Goal: Information Seeking & Learning: Learn about a topic

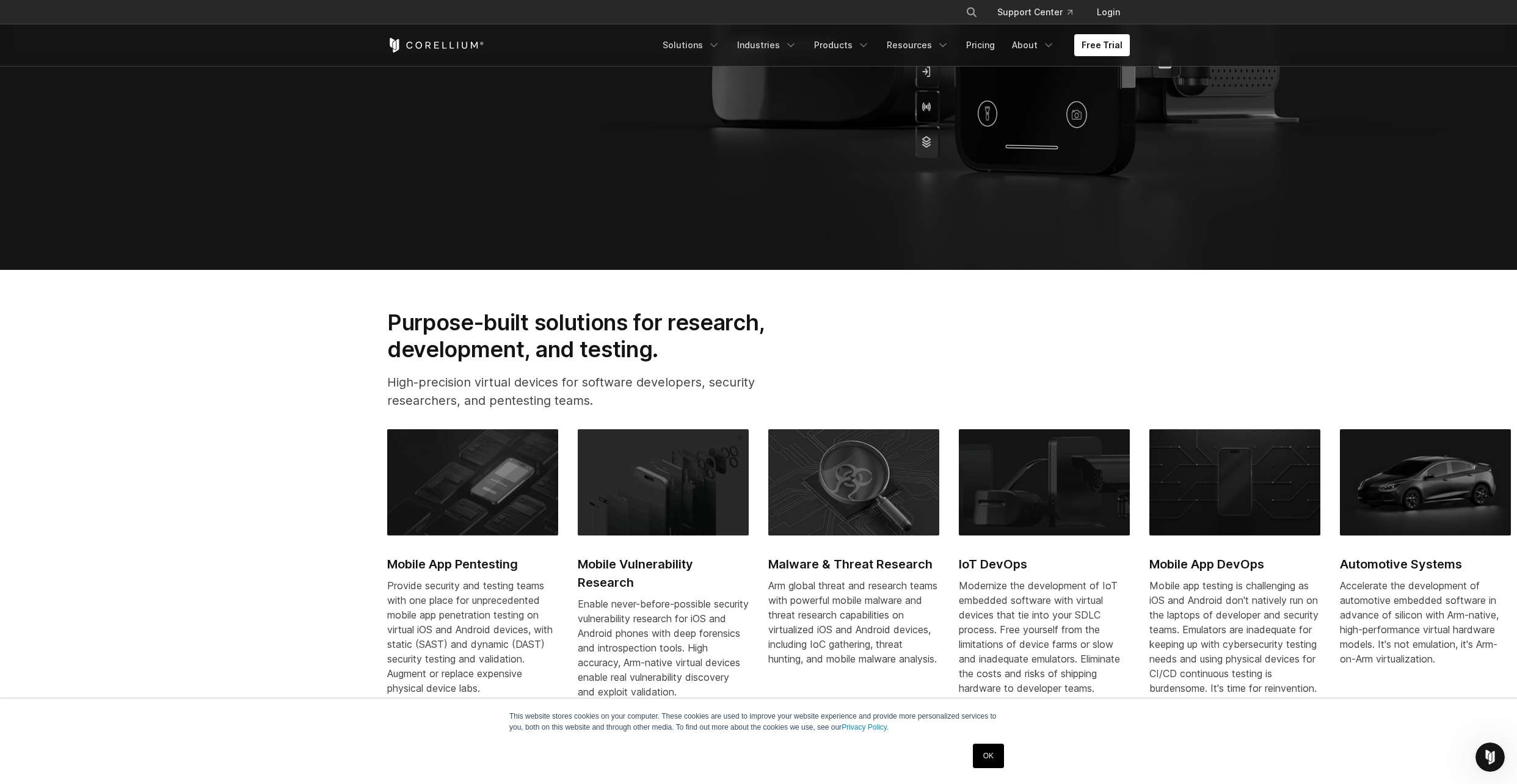
scroll to position [684, 0]
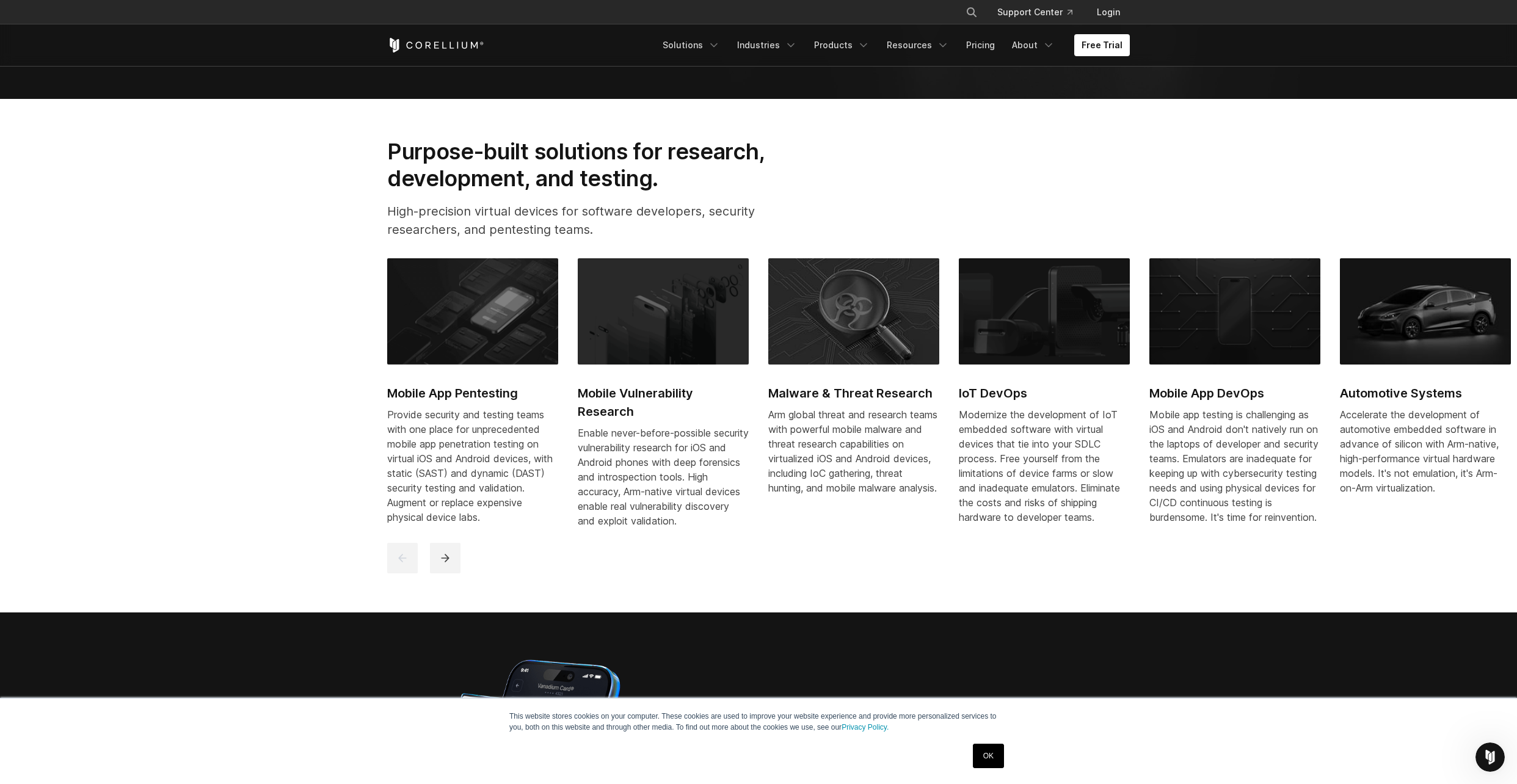
click at [620, 397] on h2 "Mobile Vulnerability Research" at bounding box center [663, 402] width 171 height 36
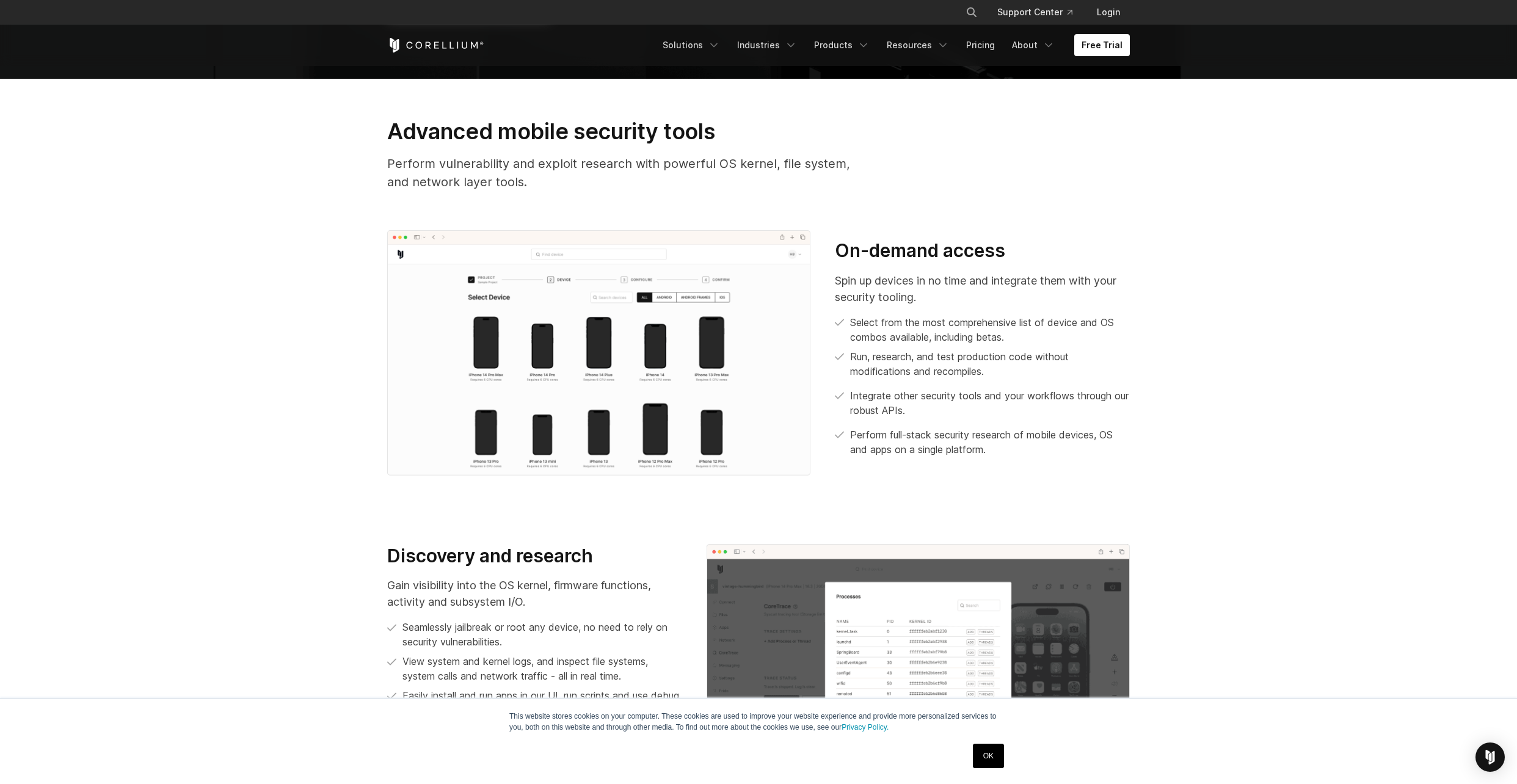
scroll to position [684, 0]
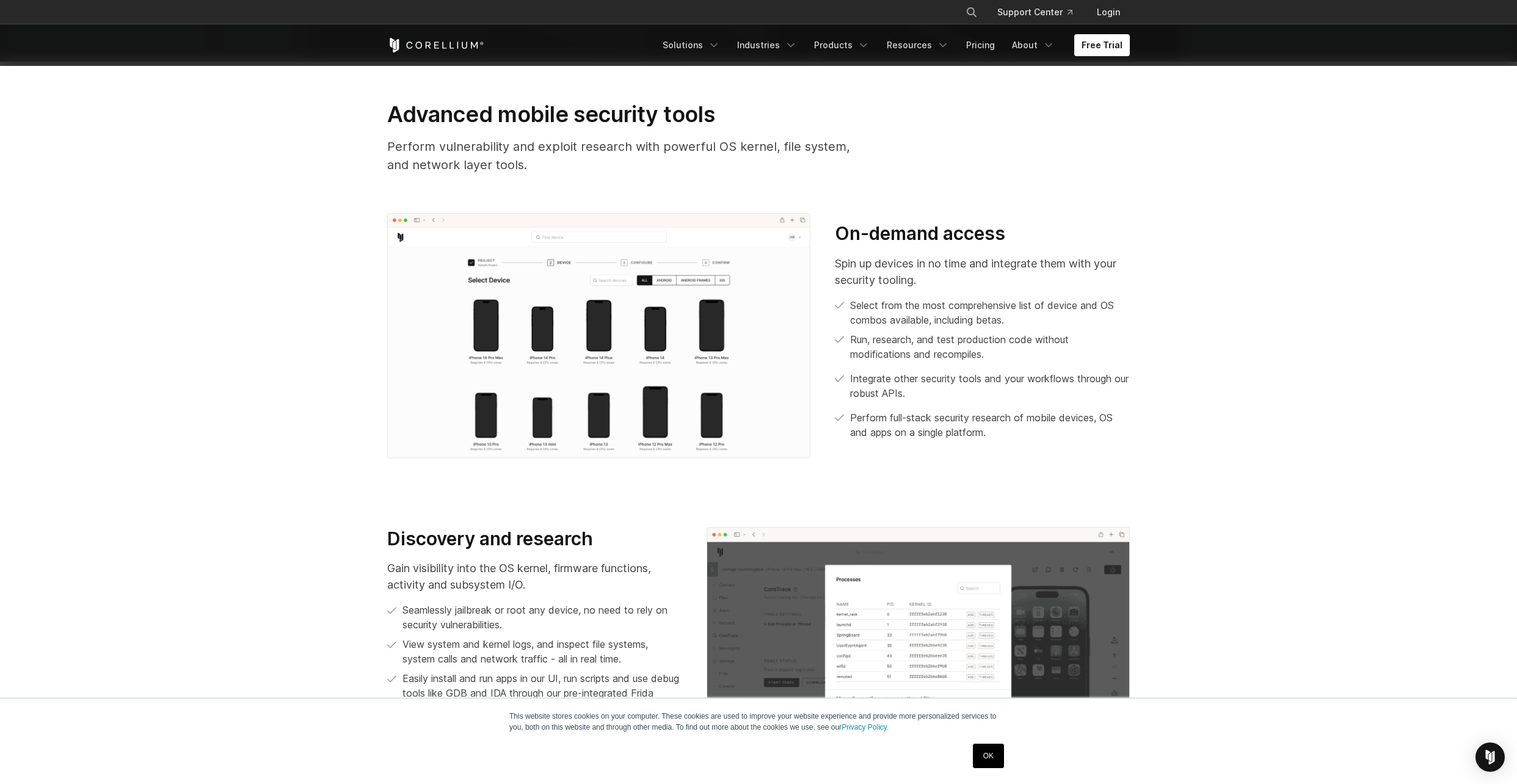
click at [333, 107] on section "Advanced mobile security tools Perform vulnerability and exploit research with …" at bounding box center [758, 275] width 1517 height 426
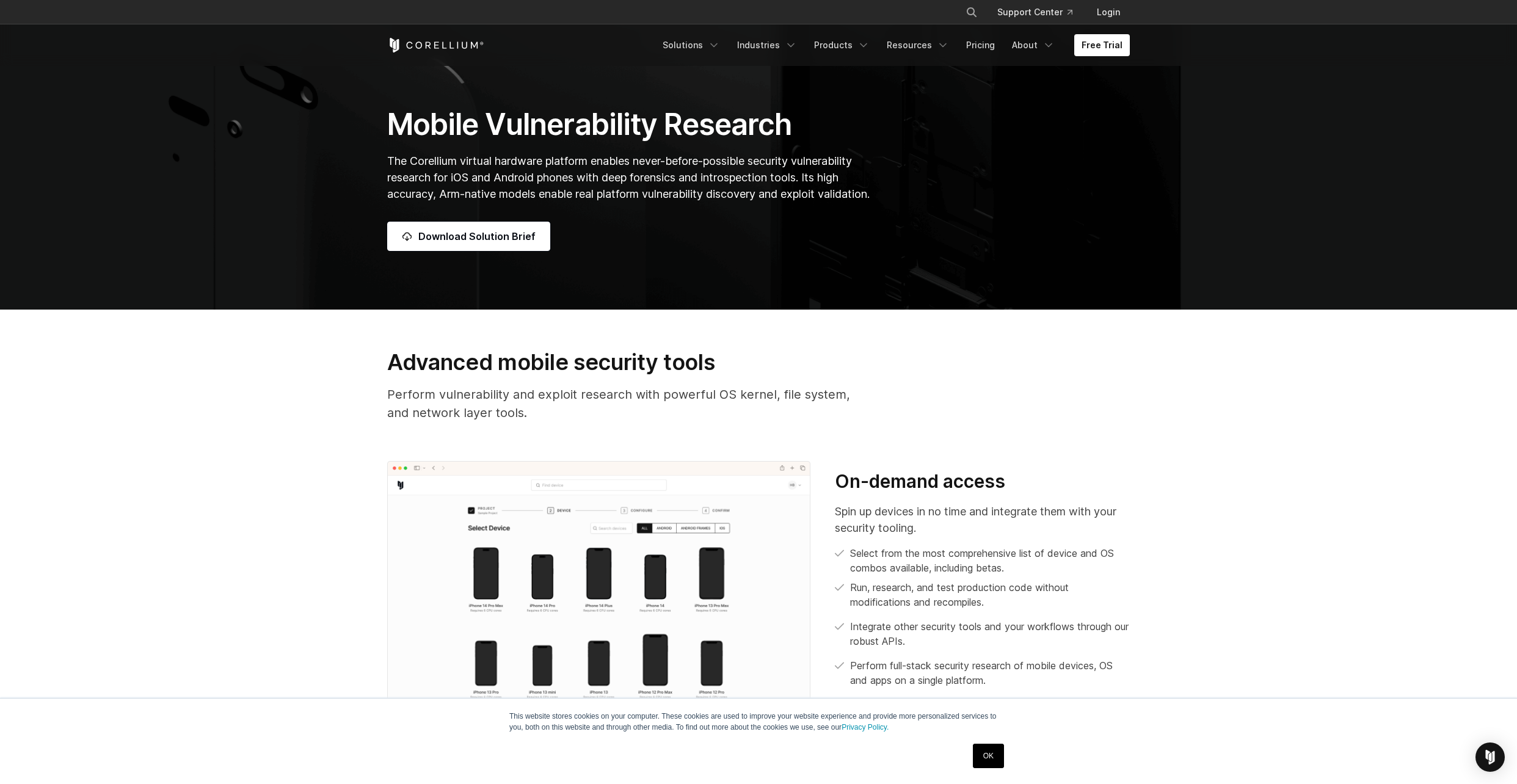
scroll to position [0, 0]
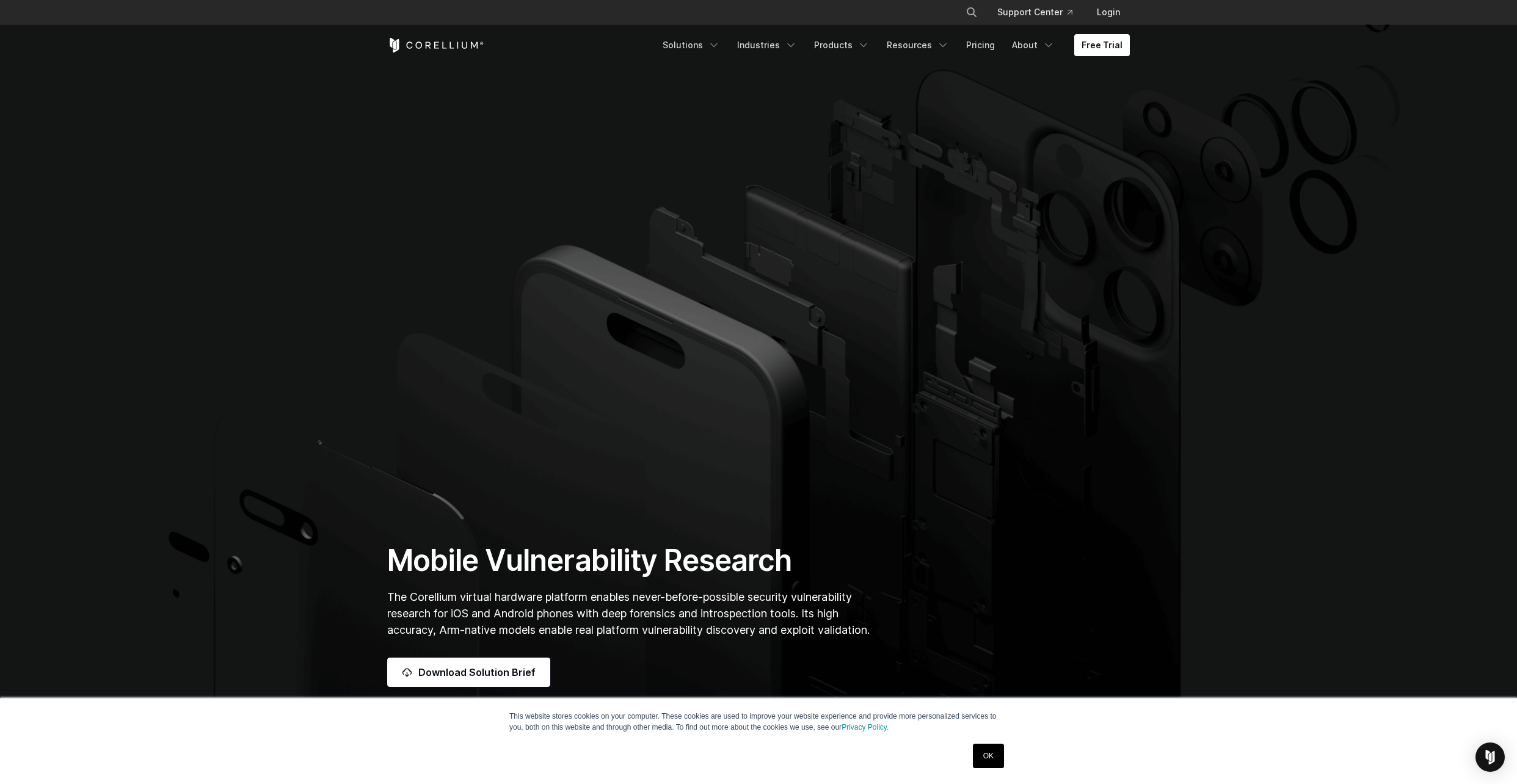
click at [317, 476] on section "Mobile Vulnerability Research The Corellium virtual hardware platform enables n…" at bounding box center [758, 373] width 1517 height 745
click at [311, 252] on section "Mobile Vulnerability Research The Corellium virtual hardware platform enables n…" at bounding box center [758, 373] width 1517 height 745
click at [870, 49] on icon "Navigation Menu" at bounding box center [864, 45] width 12 height 12
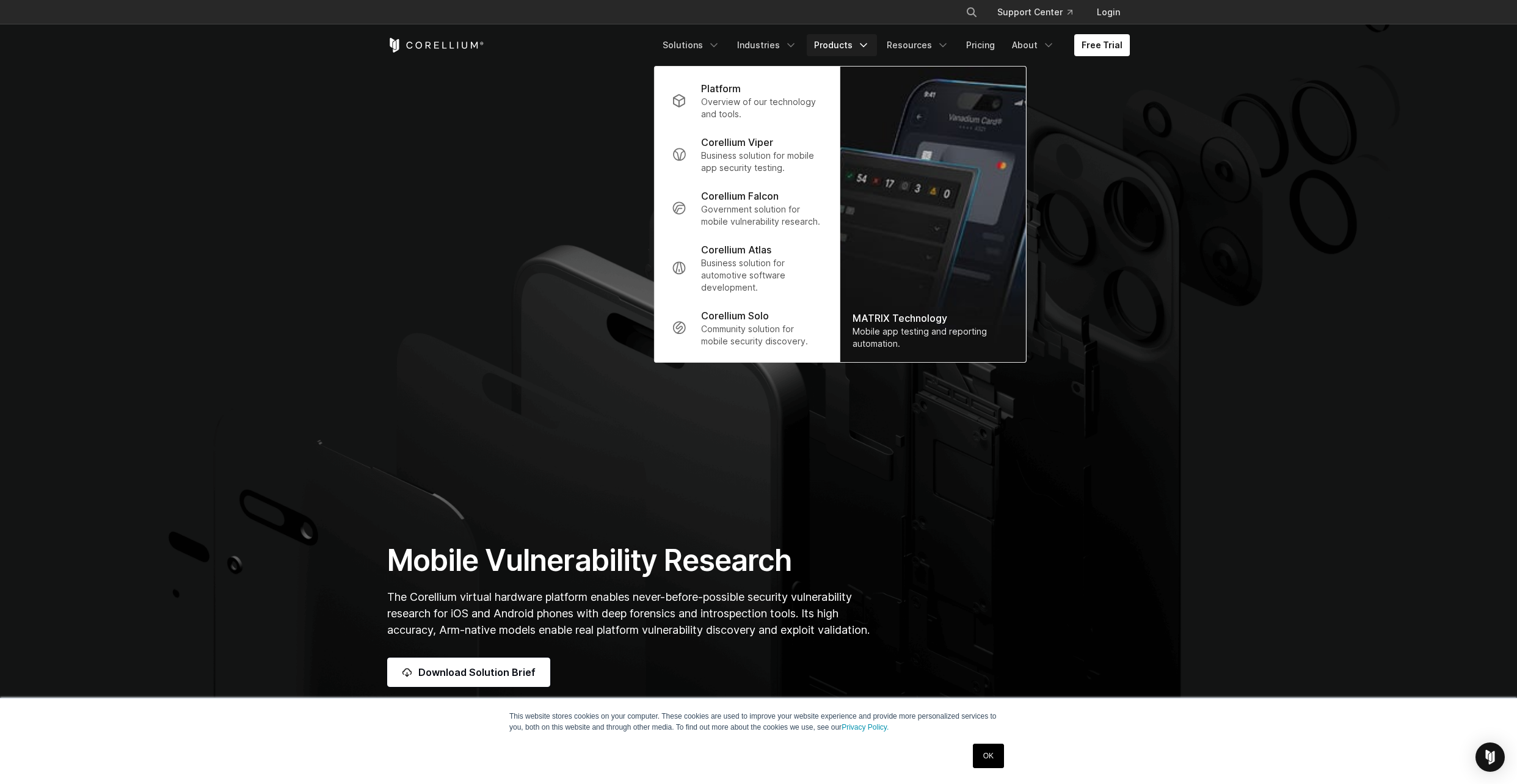
click at [870, 49] on icon "Navigation Menu" at bounding box center [864, 45] width 12 height 12
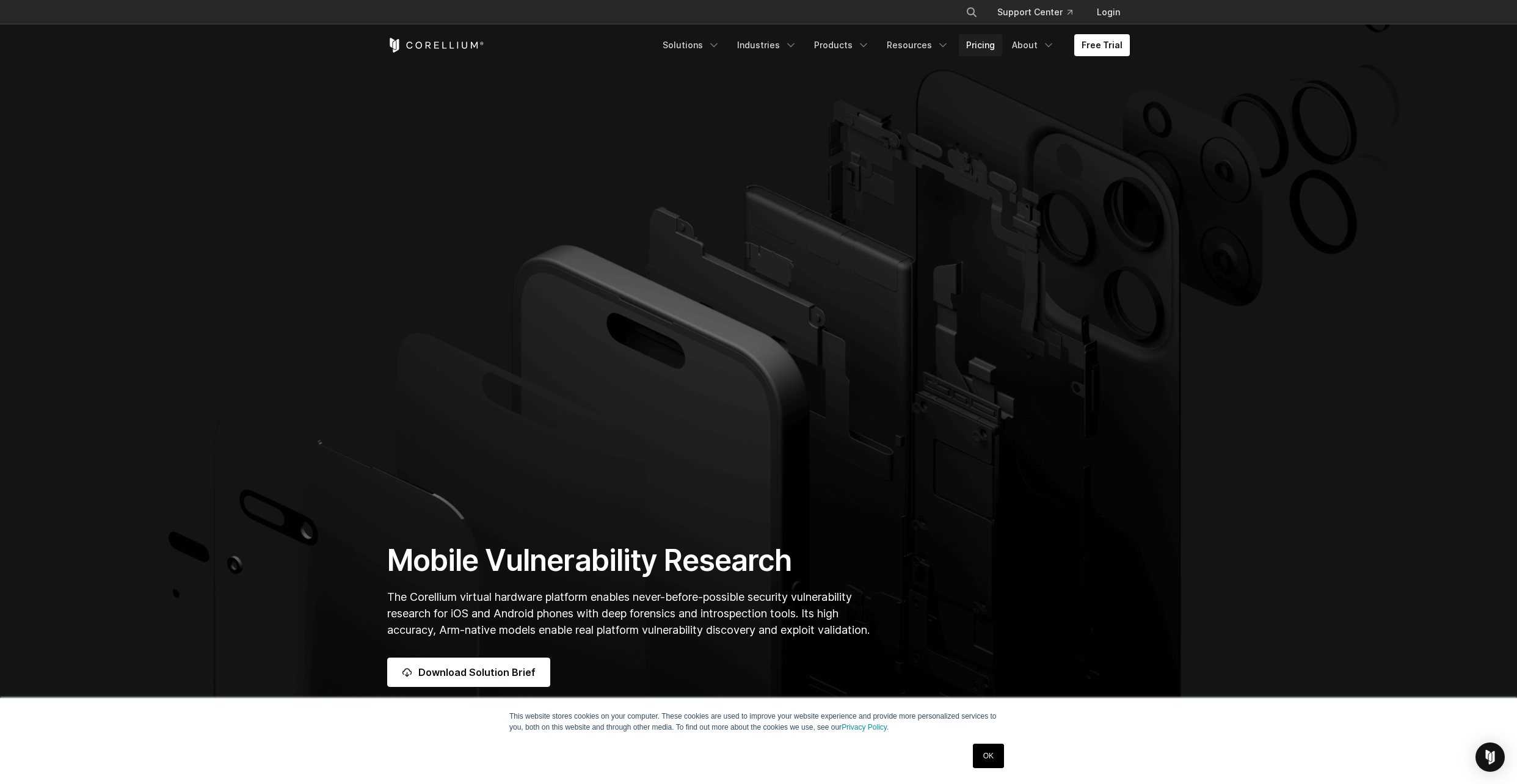
click at [994, 47] on link "Pricing" at bounding box center [980, 45] width 43 height 22
click at [847, 45] on link "Products" at bounding box center [842, 45] width 70 height 22
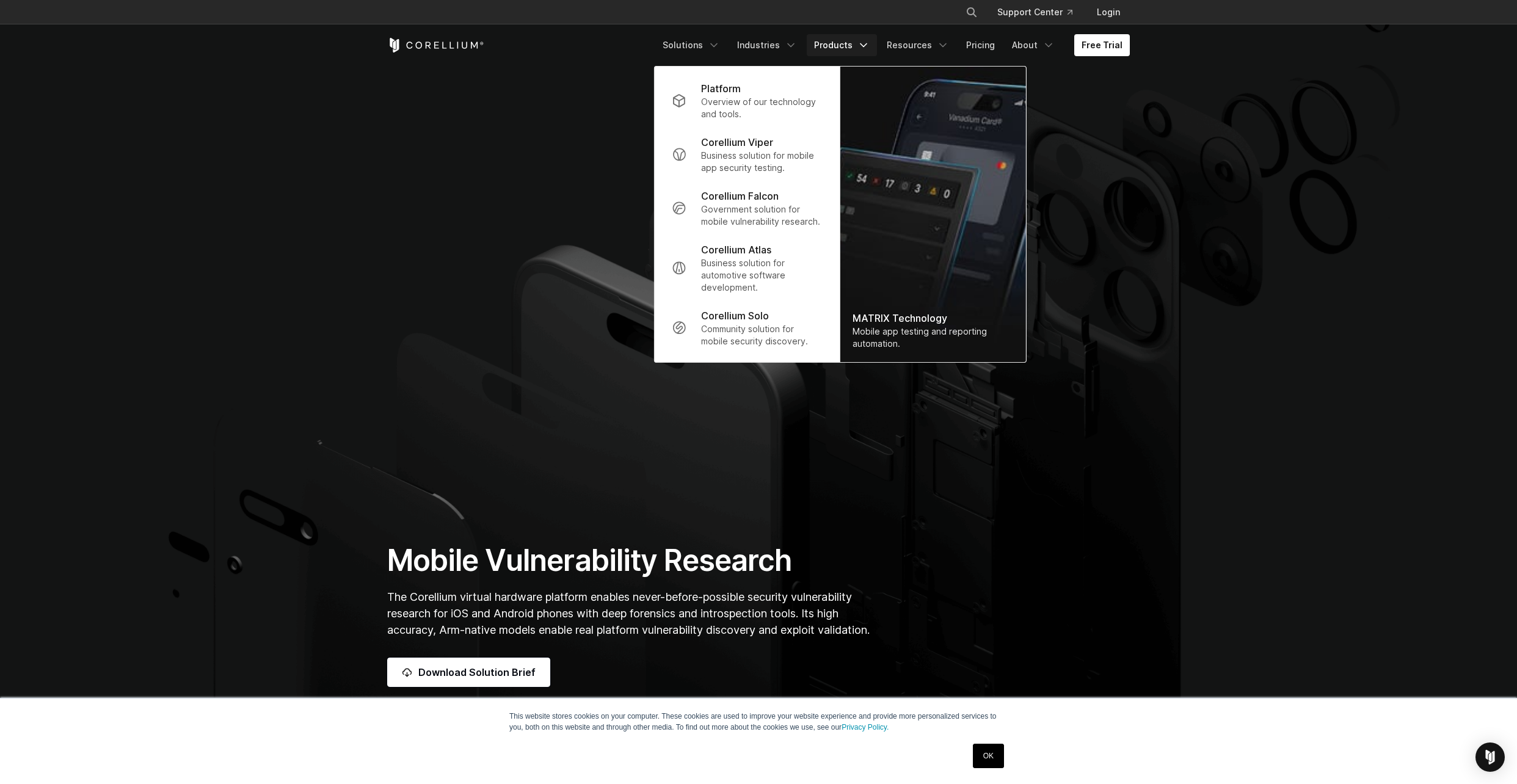
click at [848, 45] on link "Products" at bounding box center [842, 45] width 70 height 22
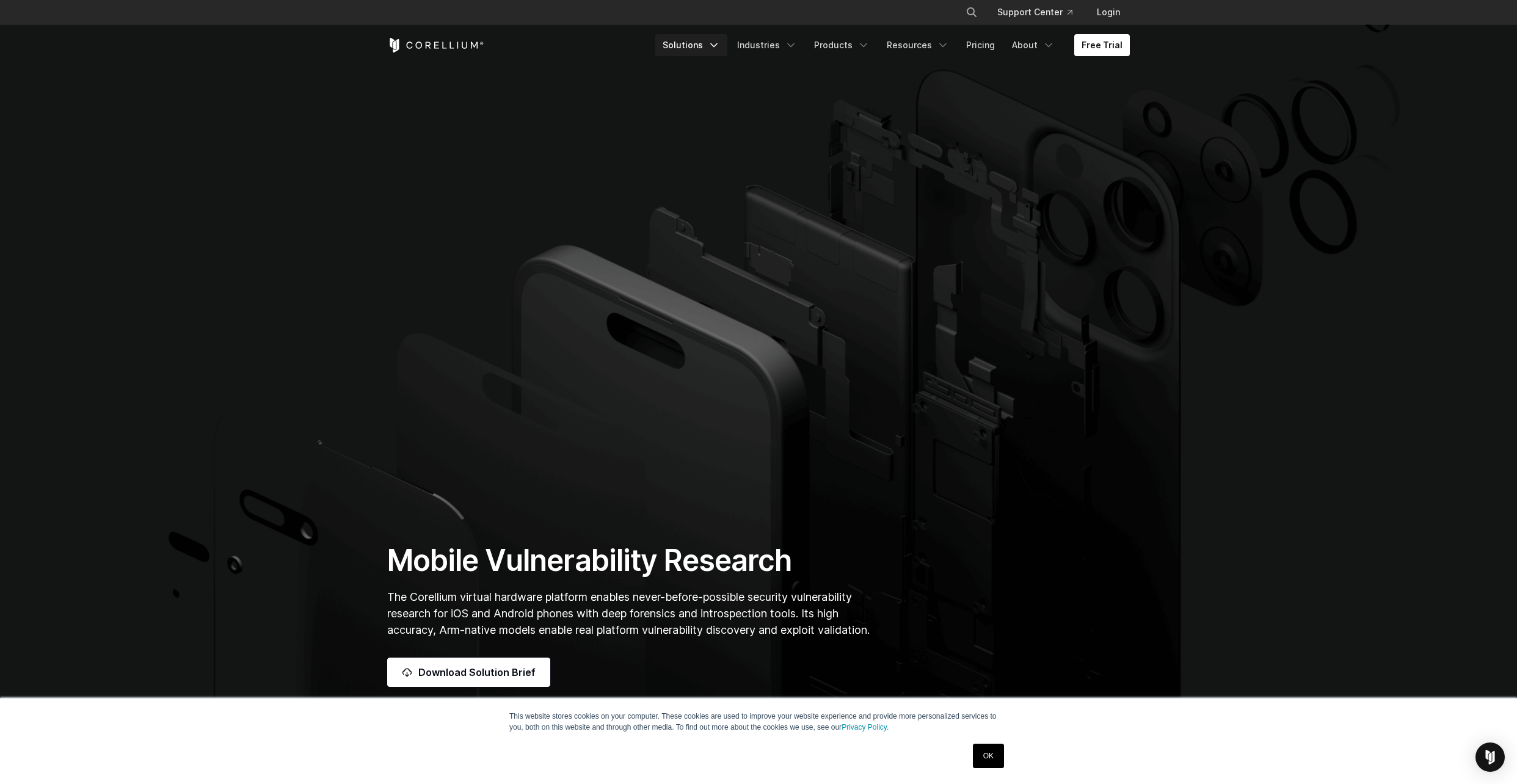
click at [687, 47] on link "Solutions" at bounding box center [691, 45] width 72 height 22
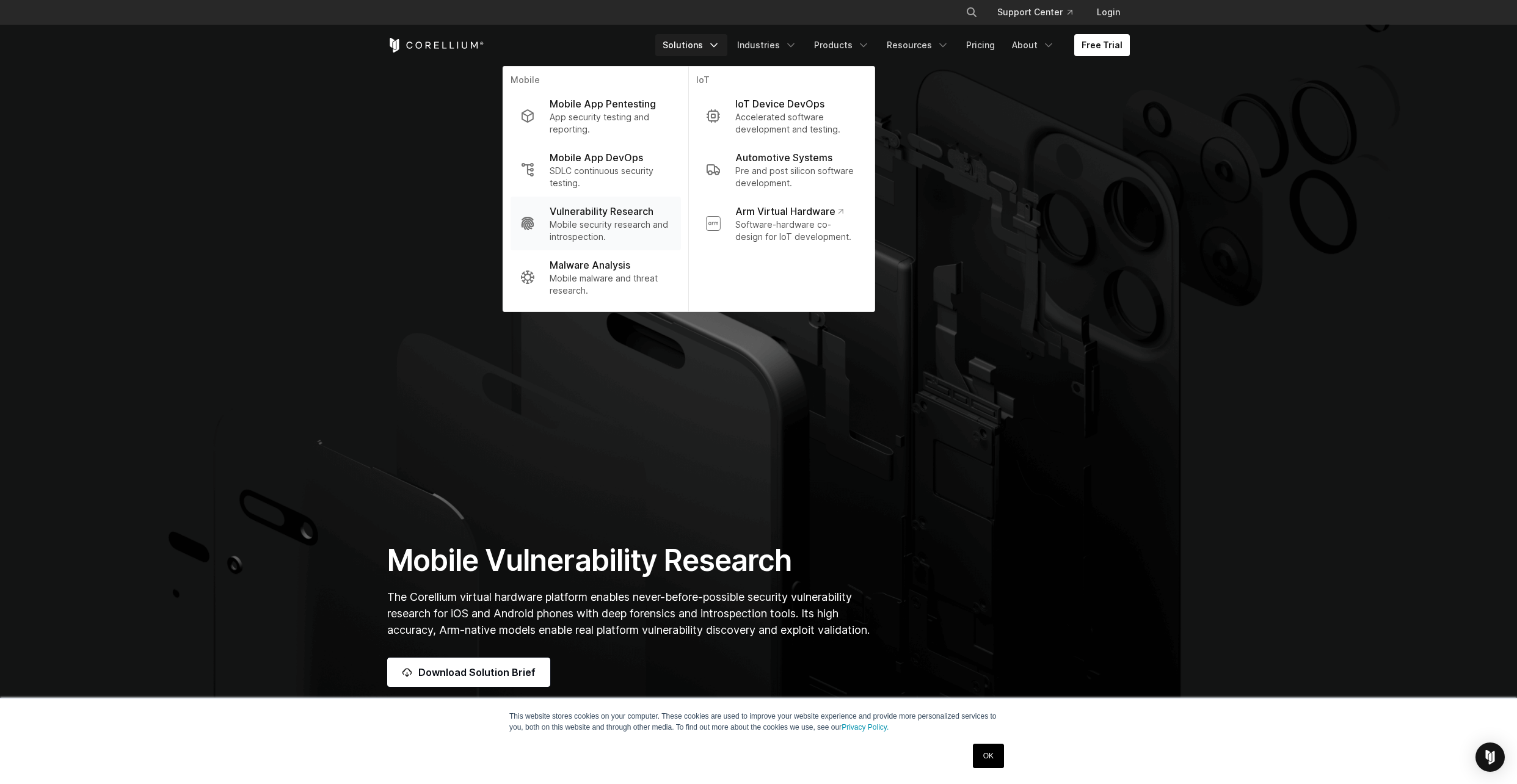
click at [582, 219] on p "Mobile security research and introspection." at bounding box center [610, 231] width 121 height 25
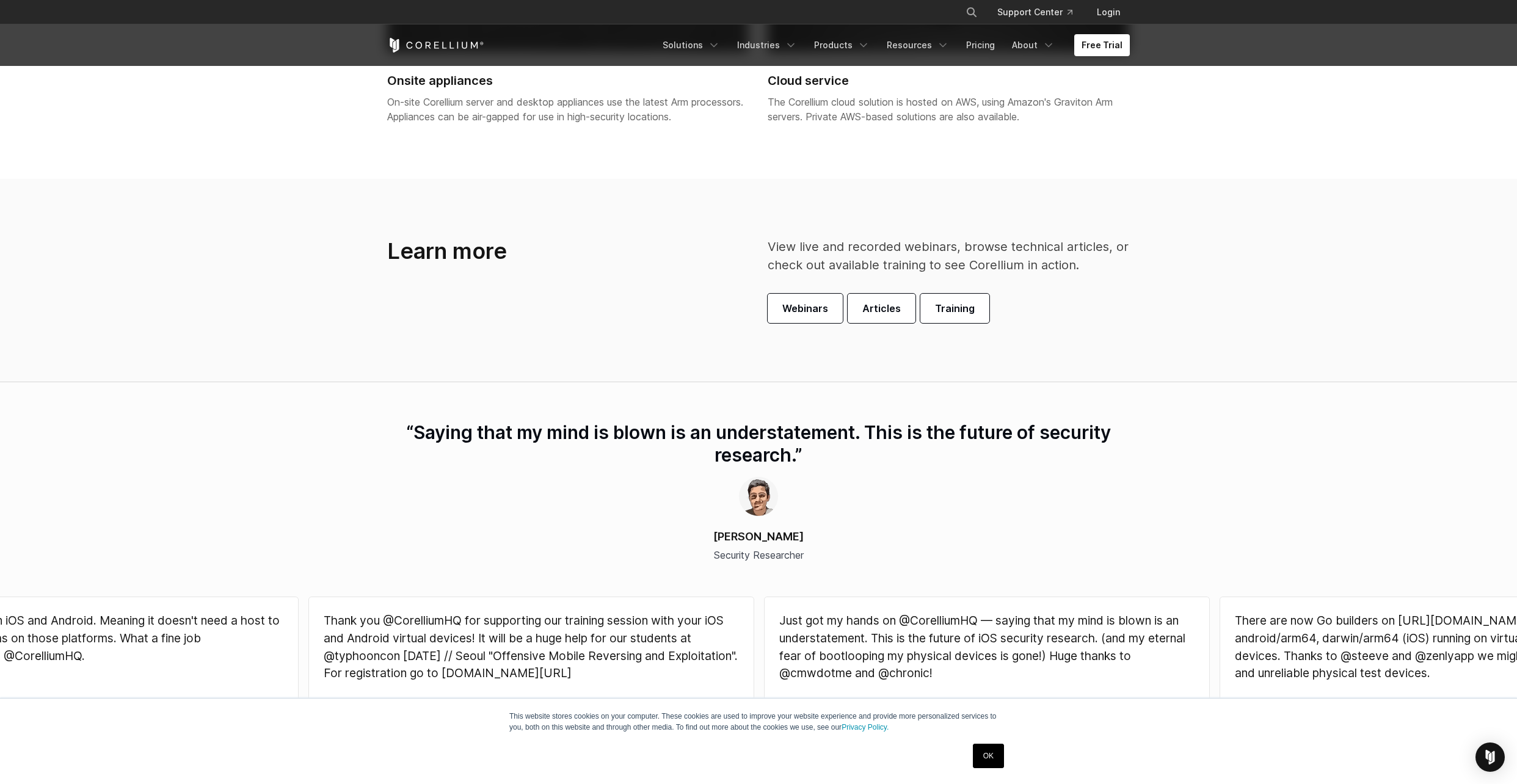
scroll to position [3340, 0]
